Goal: Obtain resource: Download file/media

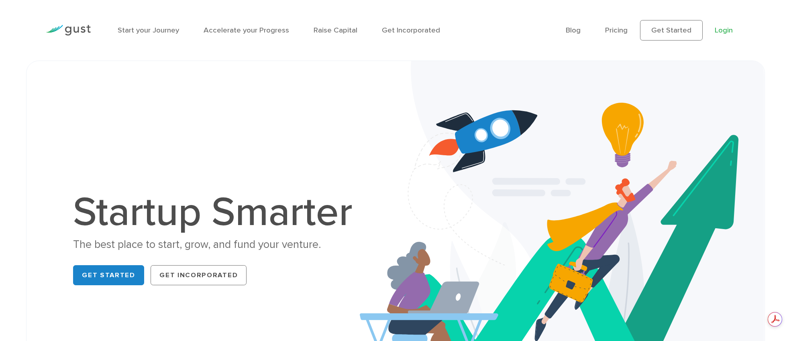
click at [726, 29] on link "Login" at bounding box center [724, 30] width 18 height 9
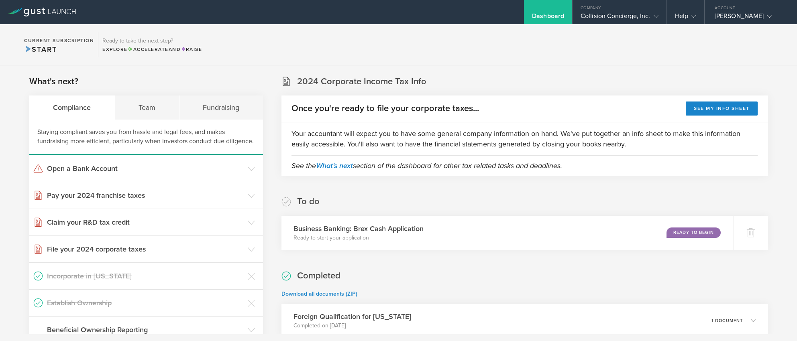
click at [282, 118] on div "Once you're ready to file your corporate taxes... See my info sheet" at bounding box center [525, 109] width 486 height 27
click at [626, 20] on div "Collision Concierge, Inc." at bounding box center [620, 18] width 78 height 12
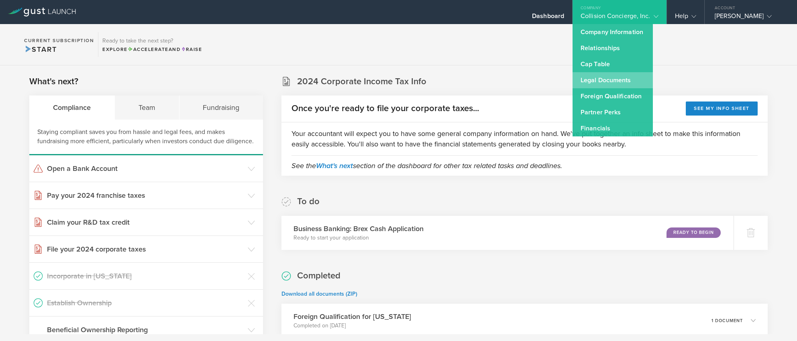
click at [609, 79] on link "Legal Documents" at bounding box center [613, 80] width 80 height 16
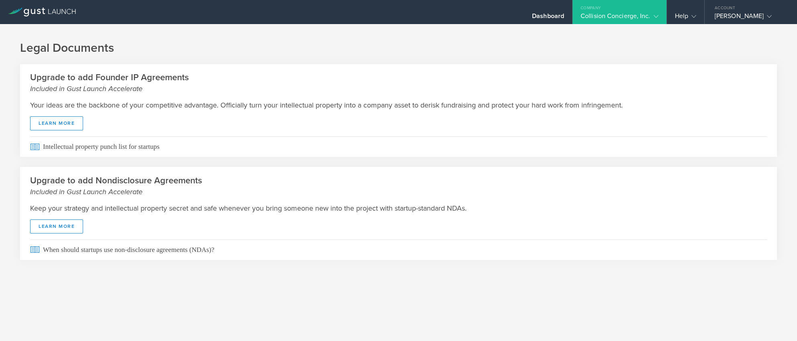
click at [656, 19] on gust-icon at bounding box center [655, 16] width 8 height 8
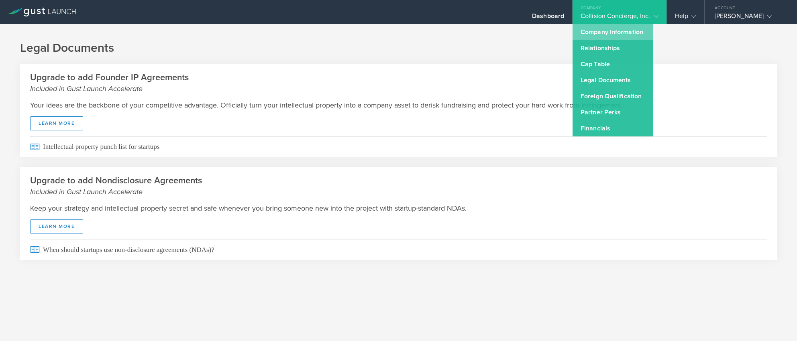
click at [616, 31] on link "Company Information" at bounding box center [613, 32] width 80 height 16
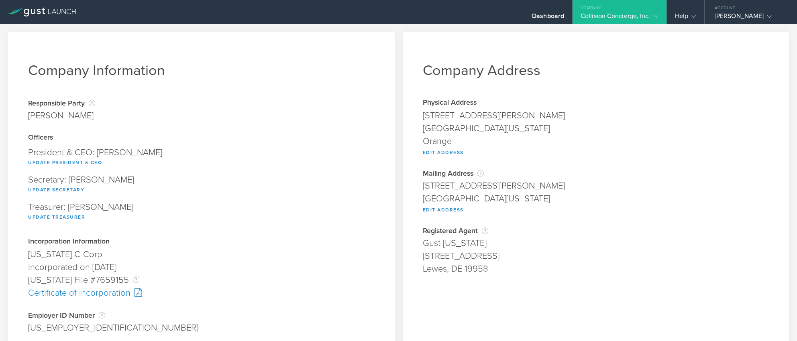
click at [100, 293] on div "Certificate of Incorporation" at bounding box center [201, 293] width 347 height 13
click at [654, 14] on icon at bounding box center [656, 16] width 5 height 5
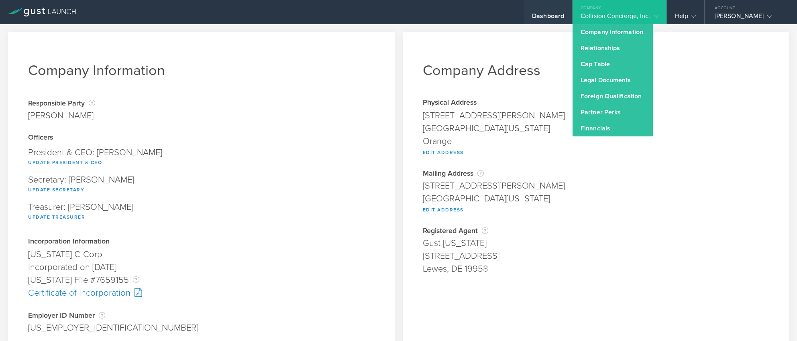
click at [543, 14] on div "Dashboard" at bounding box center [548, 18] width 32 height 12
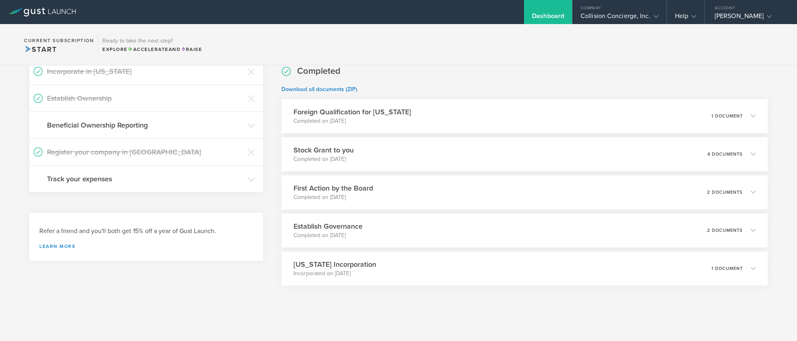
scroll to position [206, 0]
click at [726, 190] on p "2 documents" at bounding box center [729, 190] width 37 height 4
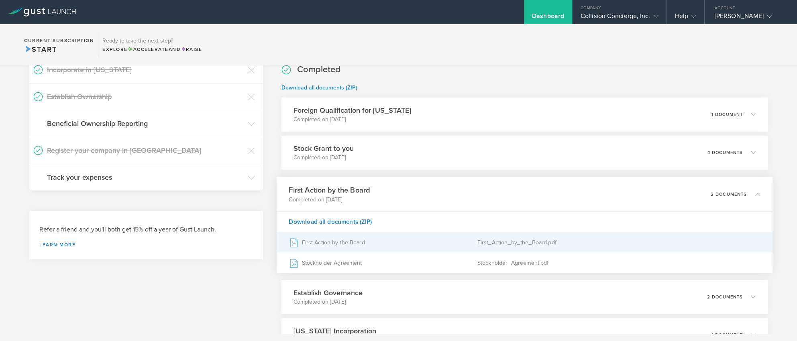
click at [495, 241] on div "First_Action_by_the_Board.pdf" at bounding box center [618, 243] width 283 height 20
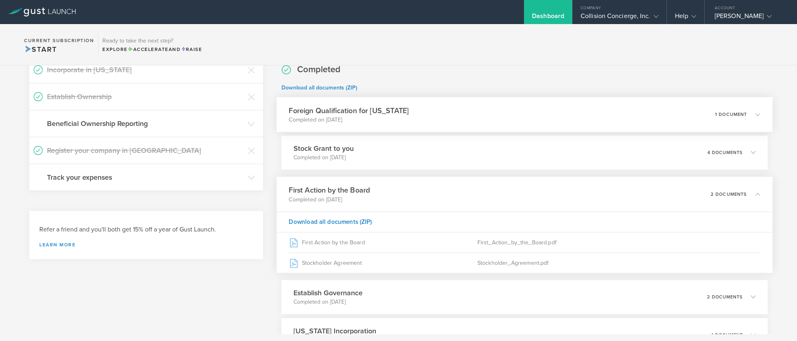
click at [367, 116] on p "Completed on Jun 29, 2020" at bounding box center [349, 120] width 120 height 8
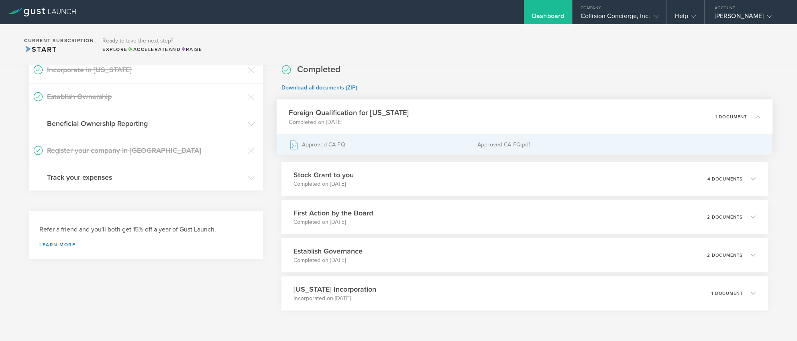
click at [497, 147] on div "Approved CA FQ.pdf" at bounding box center [618, 145] width 283 height 20
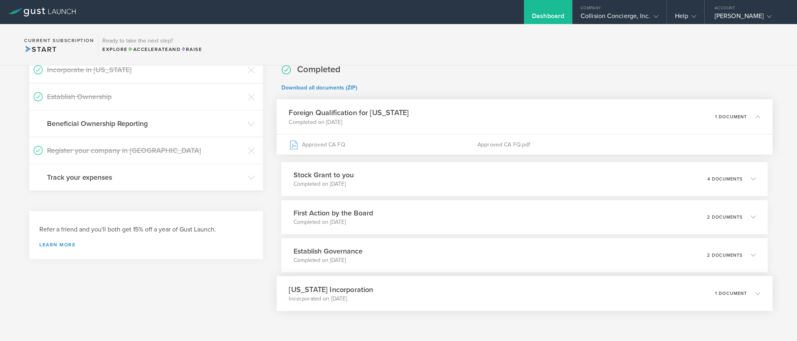
click at [351, 288] on h3 "Delaware Incorporation" at bounding box center [331, 289] width 84 height 11
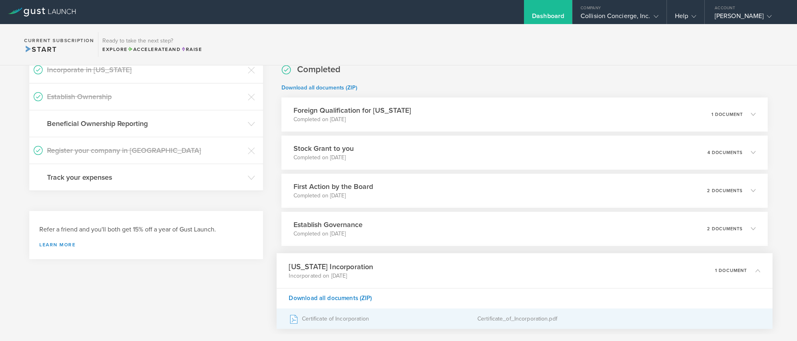
click at [344, 318] on div "Certificate of Incorporation" at bounding box center [383, 319] width 188 height 20
